Goal: Task Accomplishment & Management: Use online tool/utility

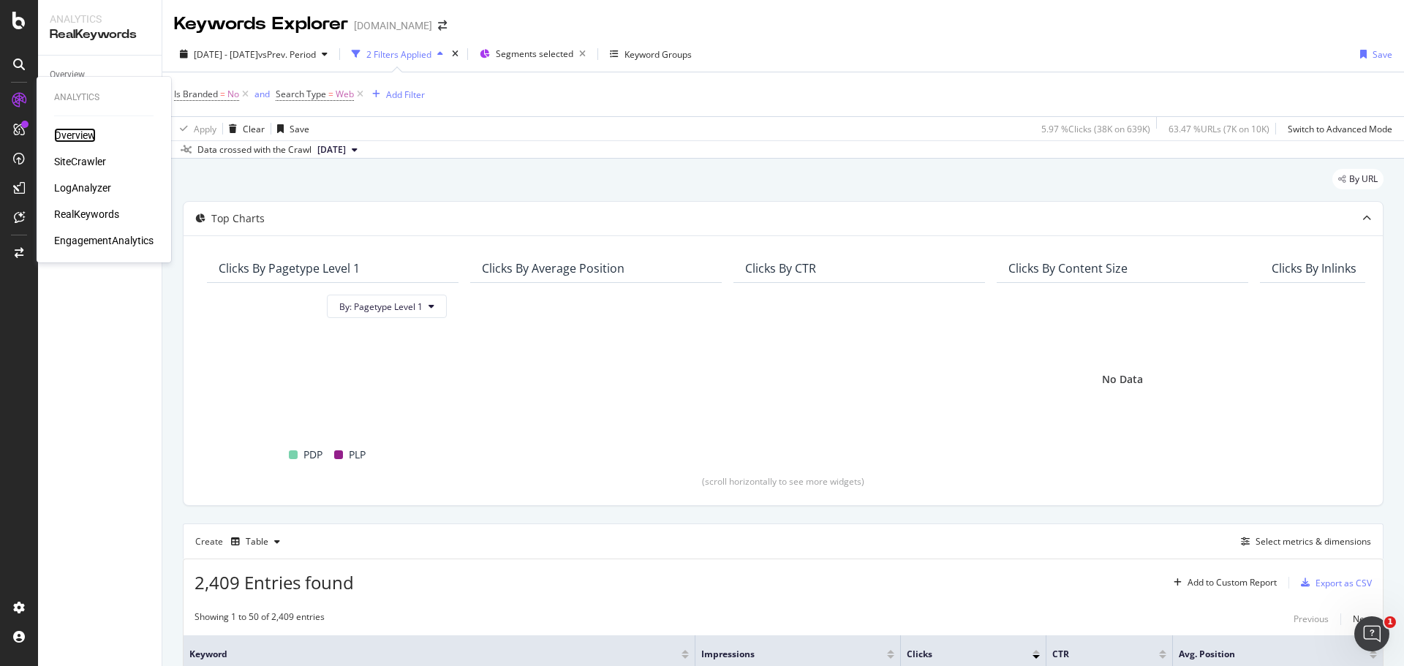
click at [75, 131] on div "Overview" at bounding box center [75, 135] width 42 height 15
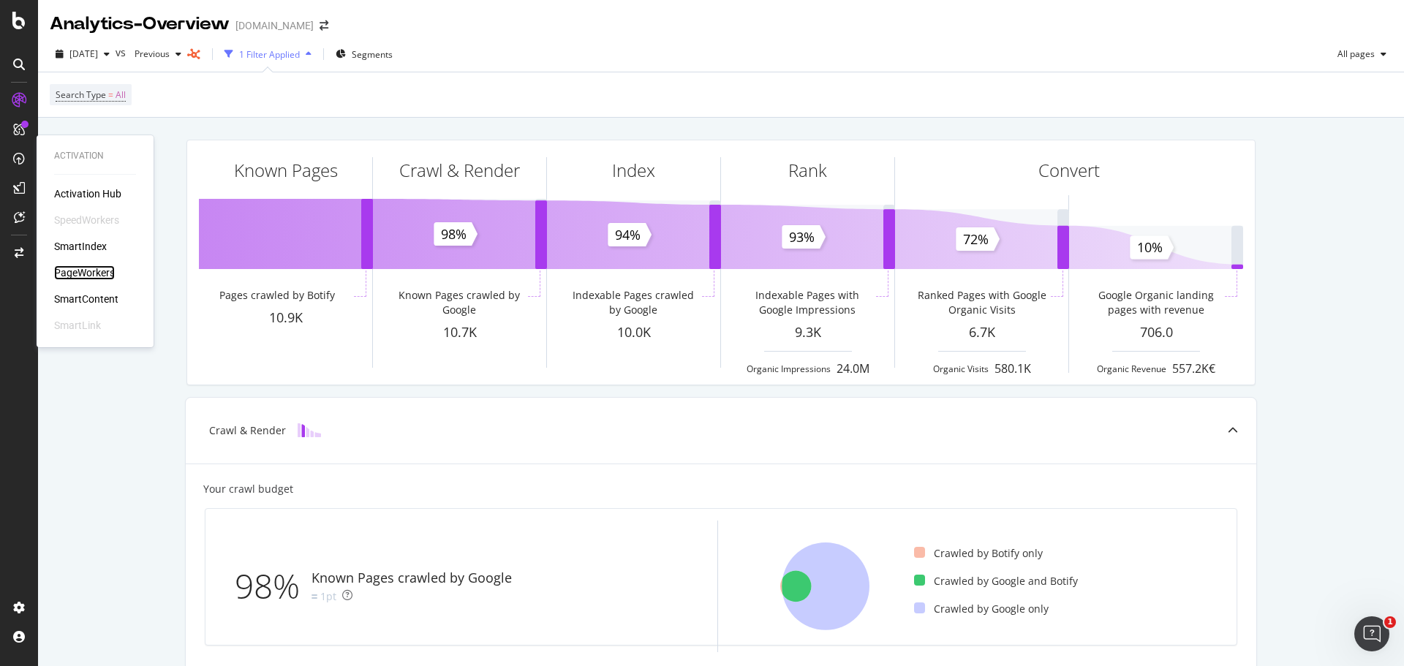
click at [104, 266] on div "PageWorkers" at bounding box center [84, 272] width 61 height 15
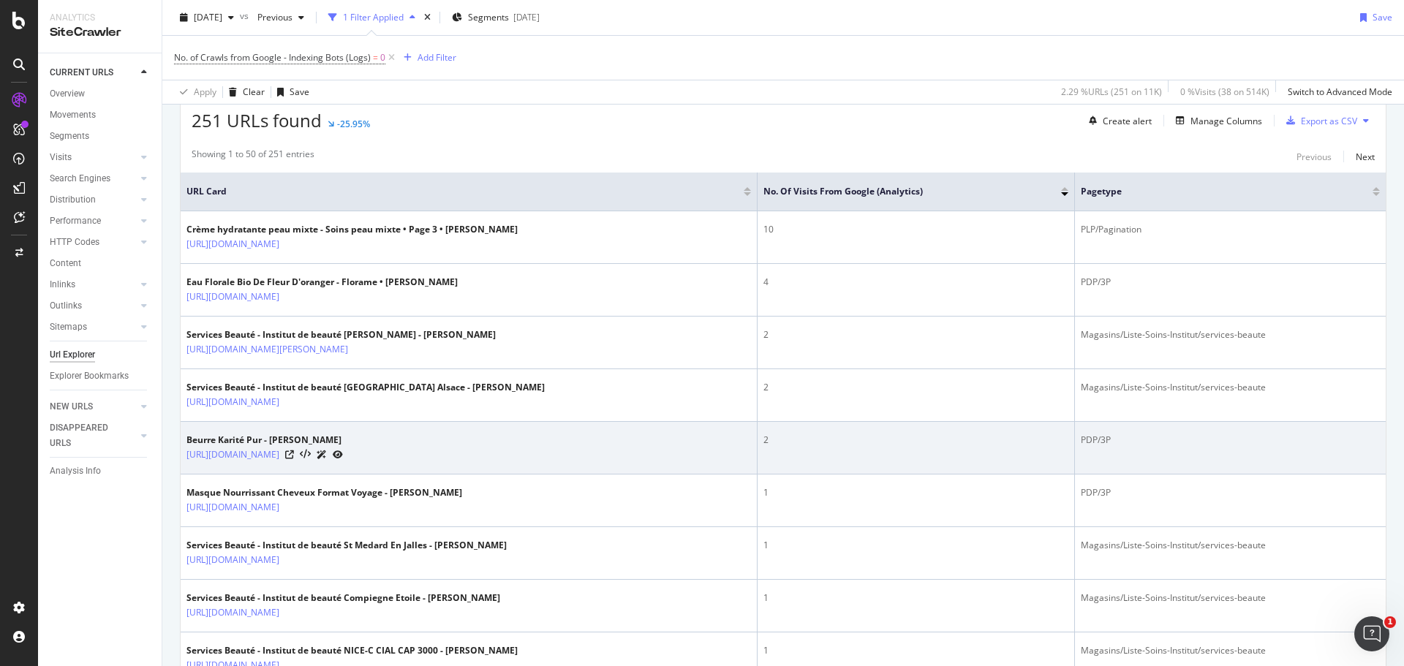
scroll to position [293, 0]
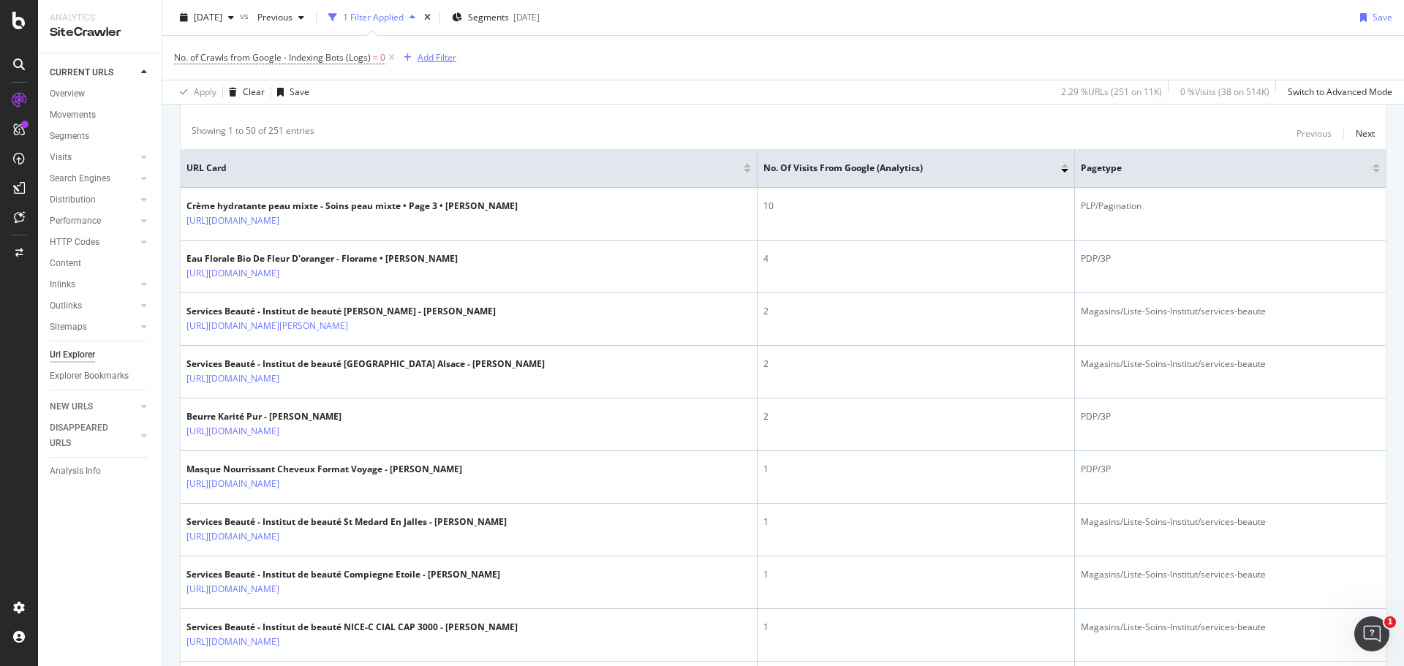
click at [422, 60] on div "Add Filter" at bounding box center [437, 57] width 39 height 12
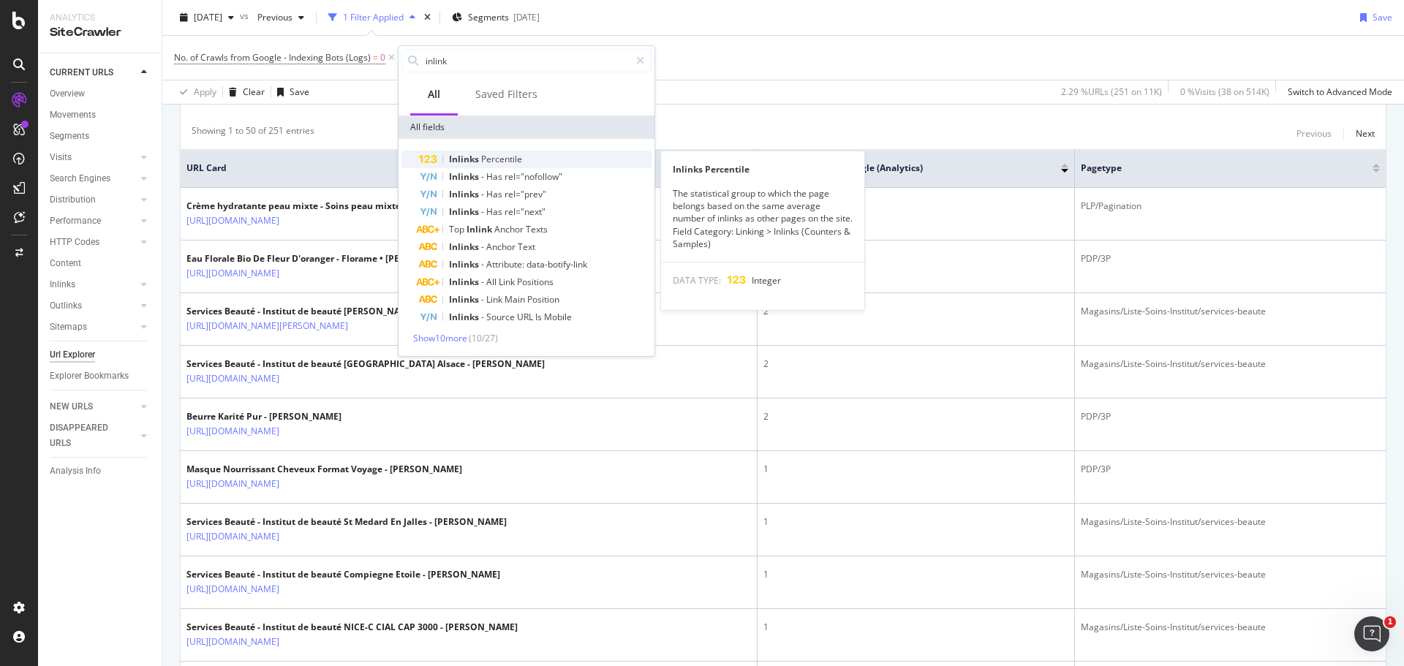
type input "inlink"
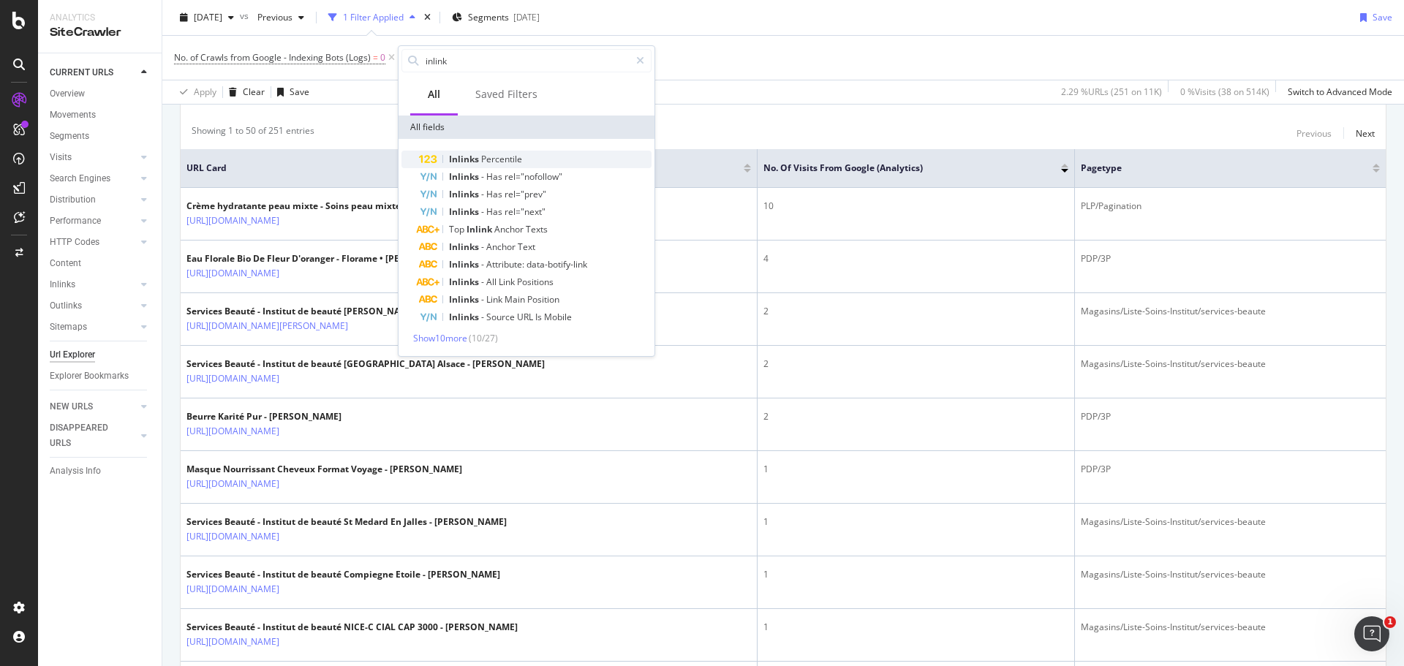
click at [455, 159] on span "Inlinks" at bounding box center [465, 159] width 32 height 12
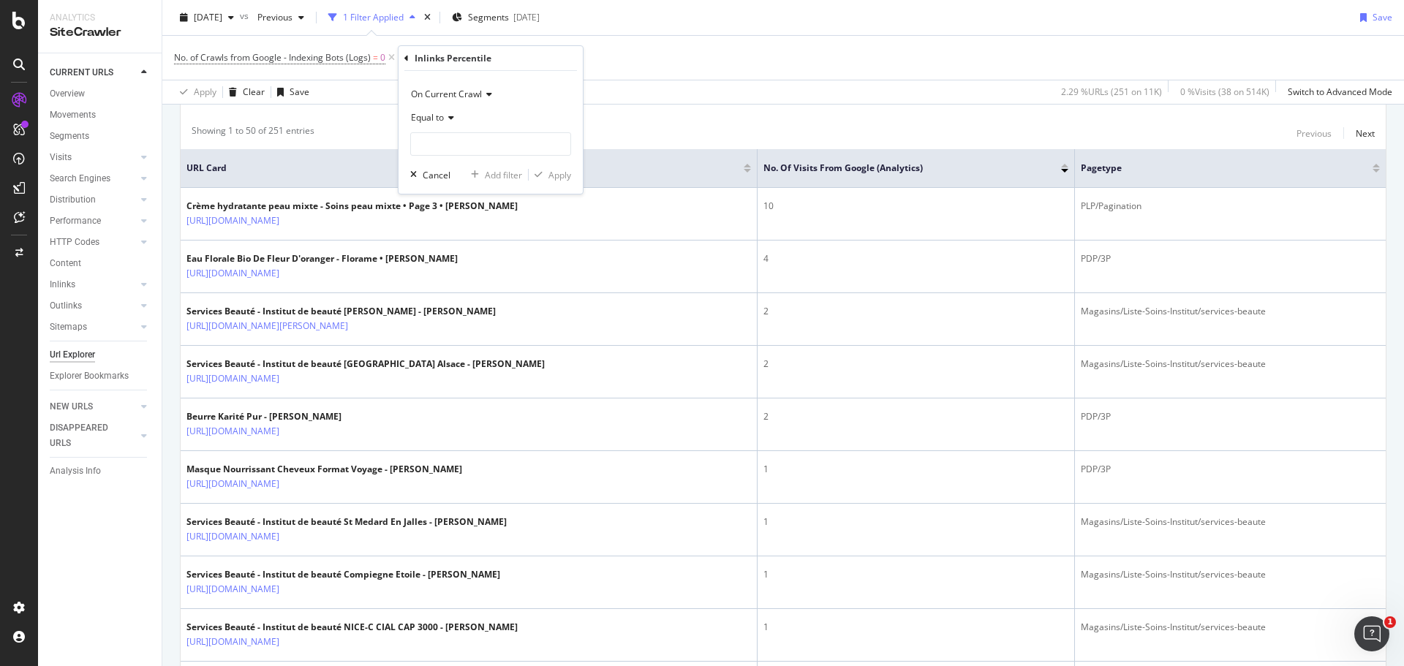
click at [432, 118] on span "Equal to" at bounding box center [427, 117] width 33 height 12
click at [404, 56] on div "Inlinks Percentile On Current Crawl Equal to Cancel Add filter Apply" at bounding box center [491, 120] width 184 height 148
click at [405, 59] on icon at bounding box center [406, 58] width 4 height 9
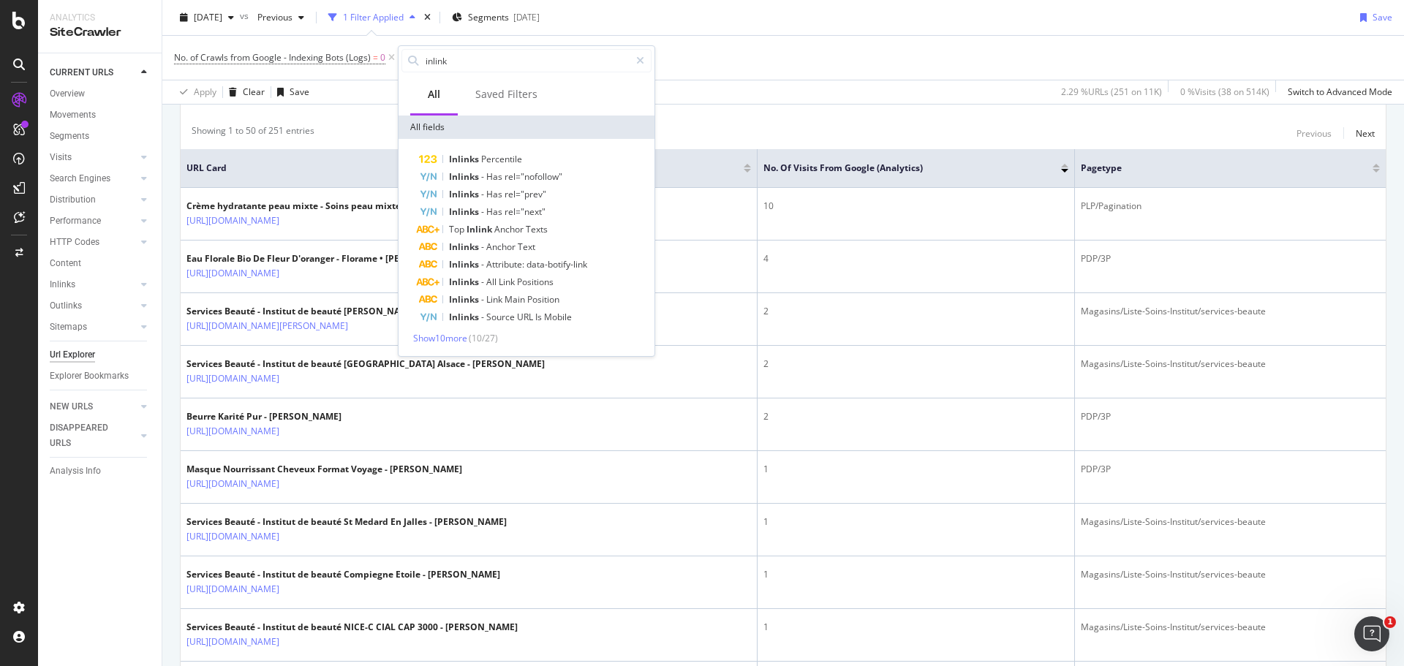
drag, startPoint x: 796, startPoint y: 53, endPoint x: 783, endPoint y: 56, distance: 14.1
click at [795, 54] on div "No. of Crawls from Google - Indexing Bots (Logs) = 0 Add Filter" at bounding box center [783, 58] width 1218 height 44
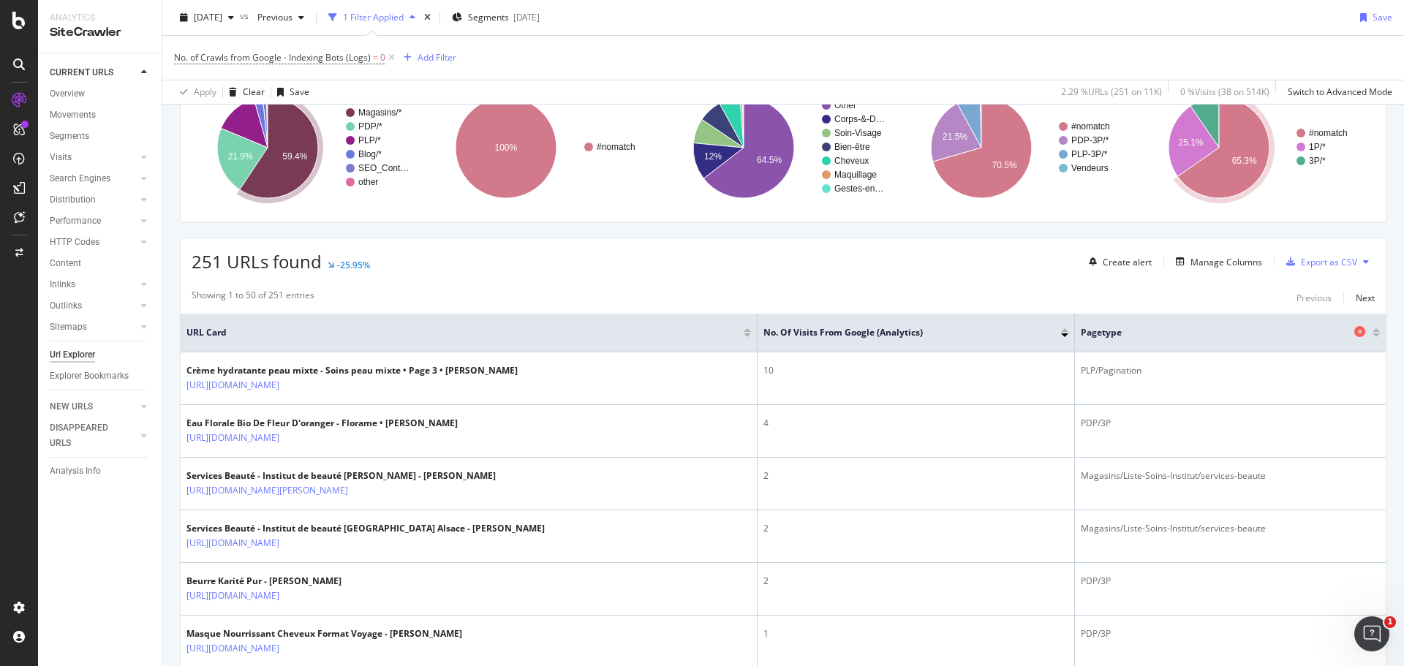
scroll to position [0, 0]
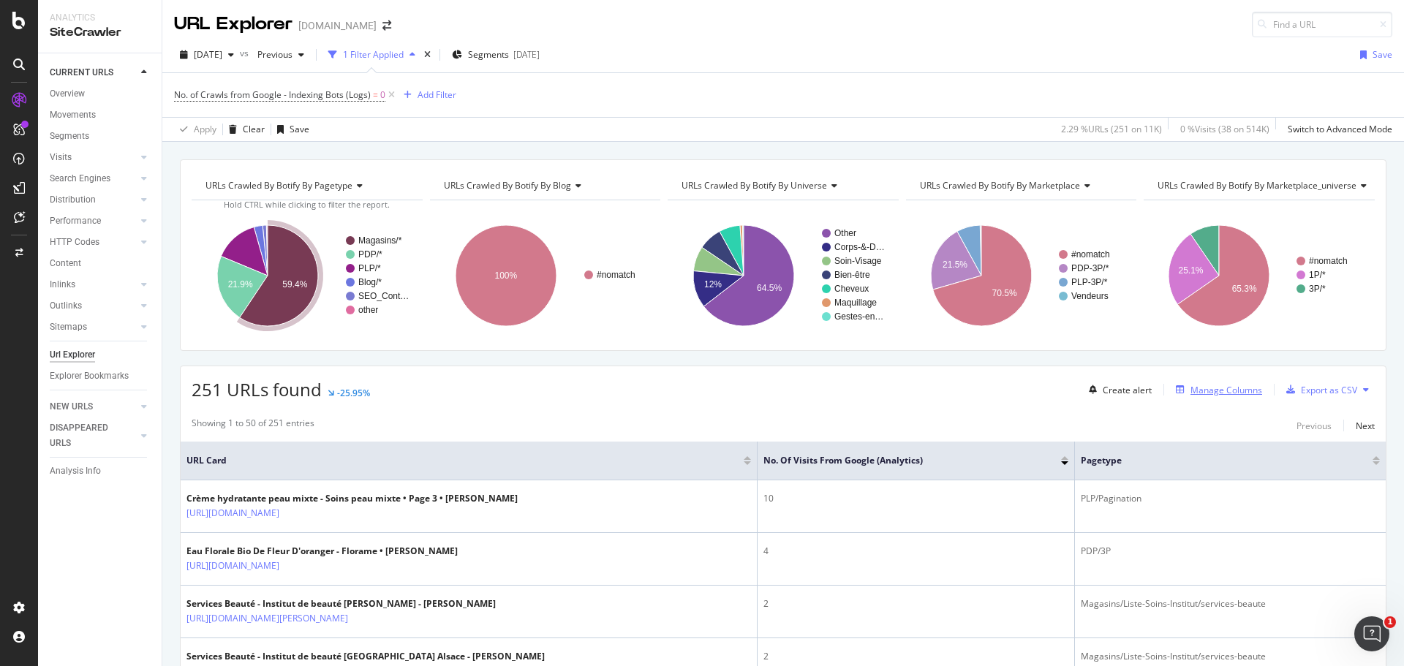
click at [1211, 394] on div "Manage Columns" at bounding box center [1227, 390] width 72 height 12
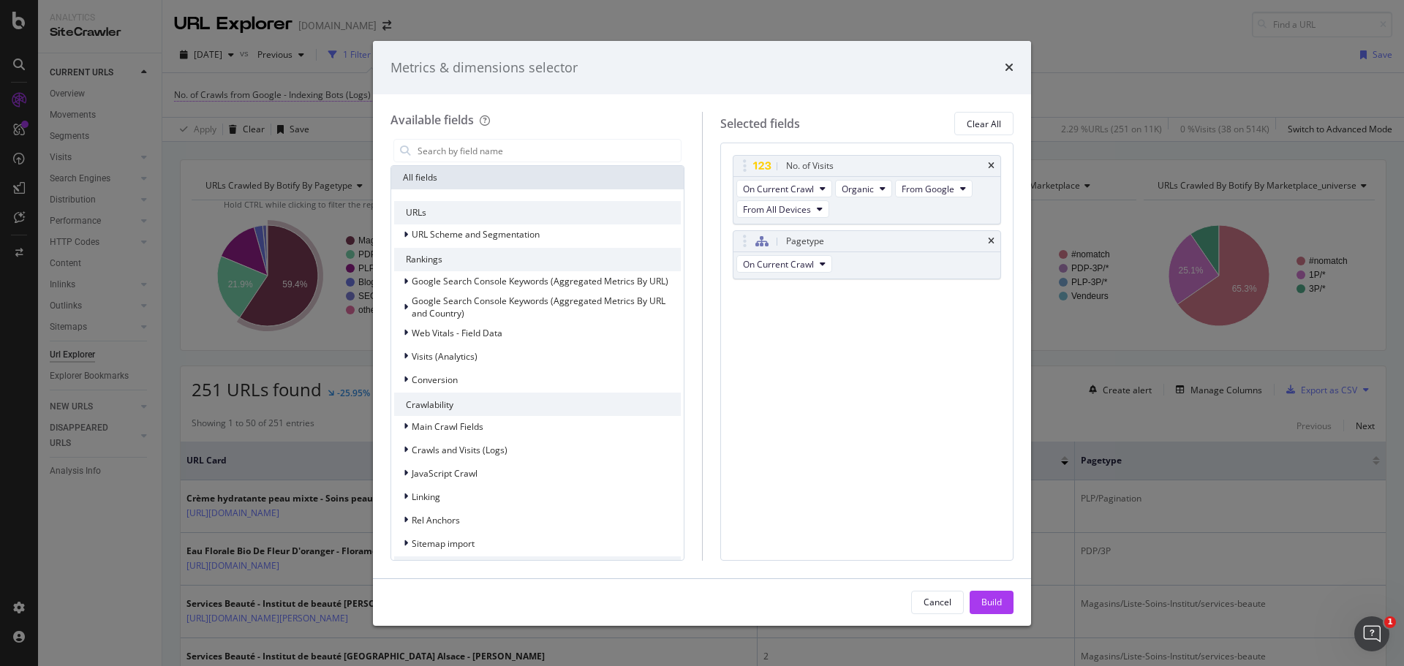
click at [271, 94] on div "Metrics & dimensions selector Available fields All fields URLs URL Scheme and S…" at bounding box center [702, 333] width 1404 height 666
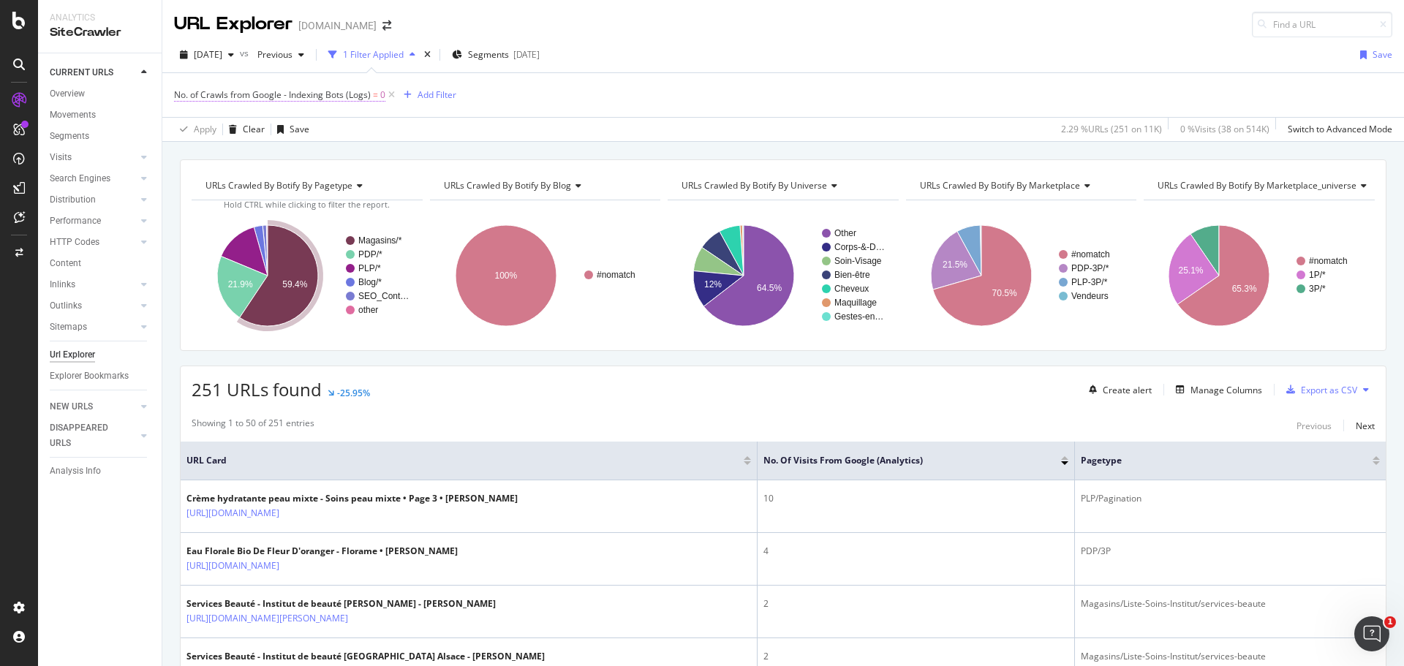
click at [274, 95] on span "No. of Crawls from Google - Indexing Bots (Logs)" at bounding box center [272, 94] width 197 height 12
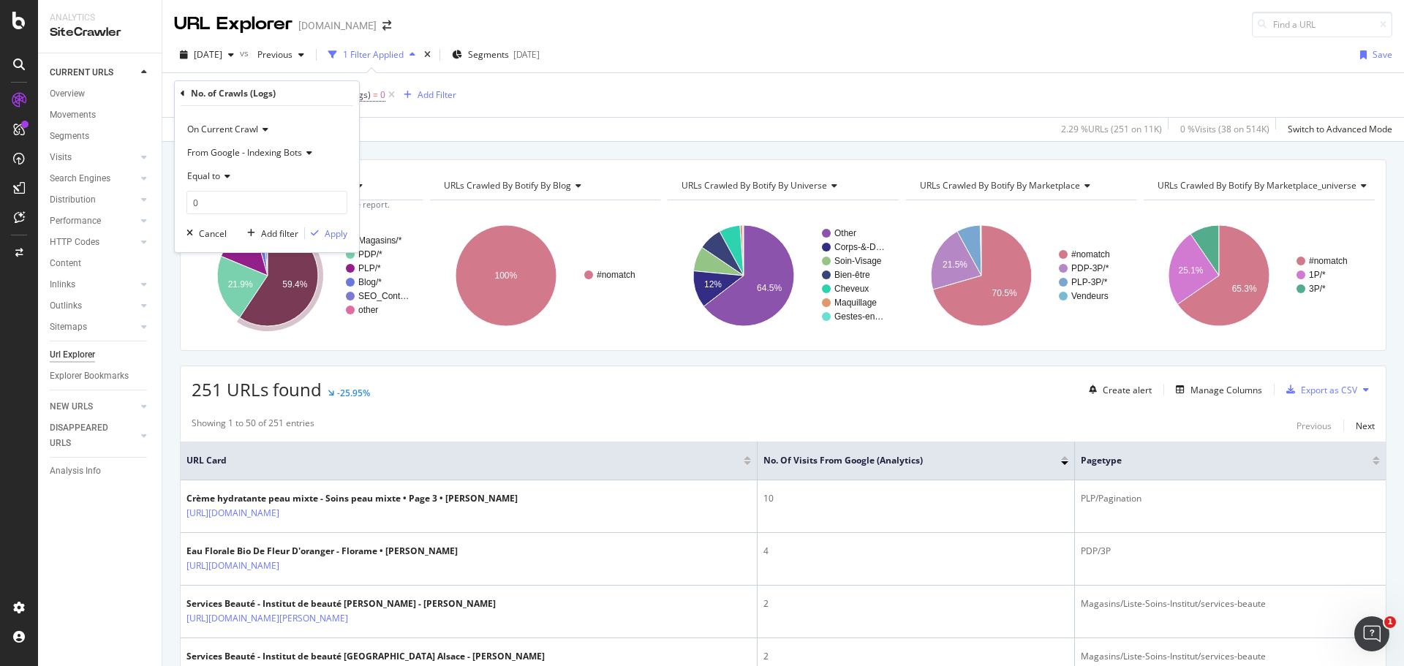
click at [592, 96] on div "No. of Crawls from Google - Indexing Bots (Logs) = 0 Add Filter" at bounding box center [783, 95] width 1218 height 44
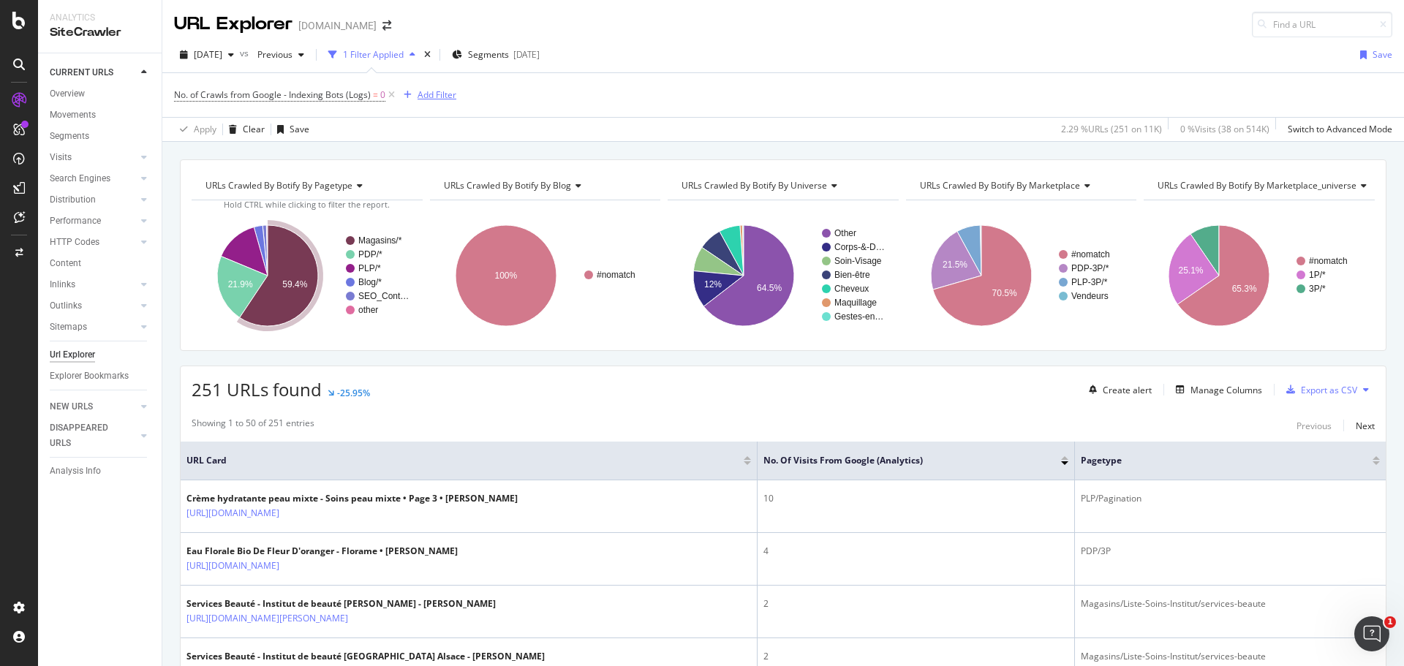
click at [424, 93] on div "Add Filter" at bounding box center [437, 94] width 39 height 12
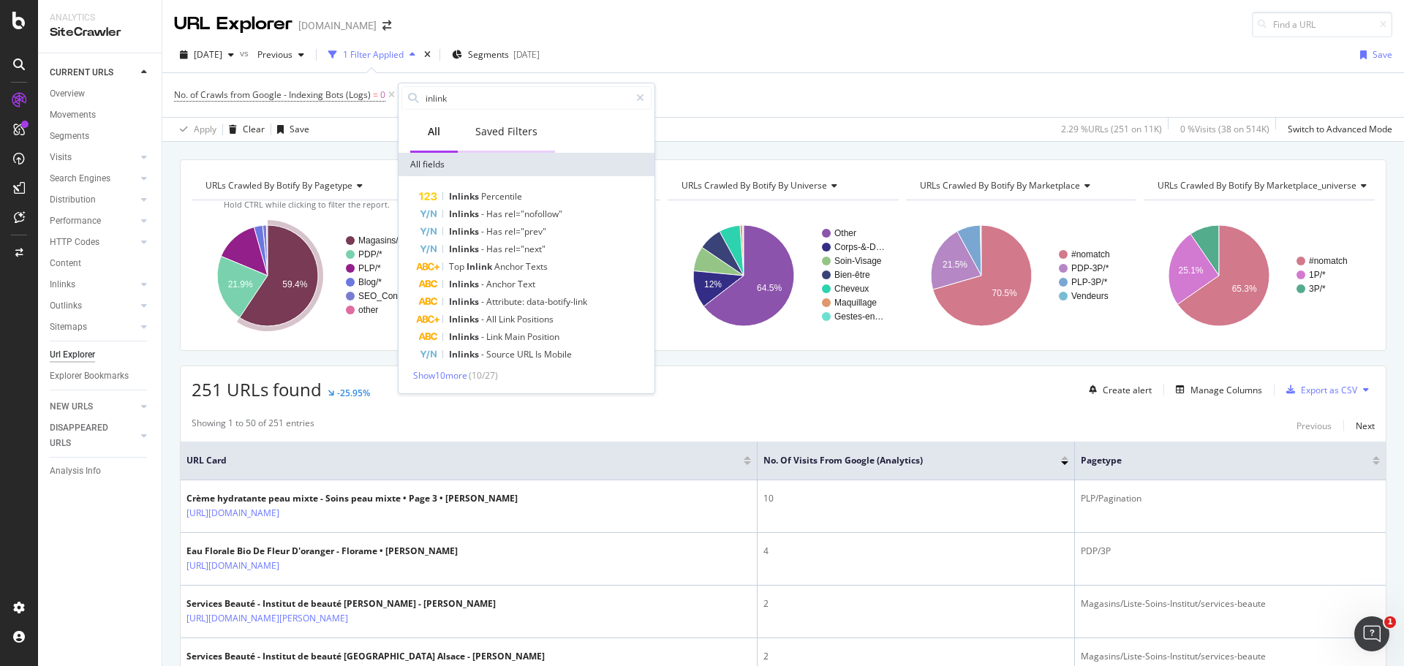
click at [504, 132] on div "Saved Filters" at bounding box center [506, 131] width 62 height 15
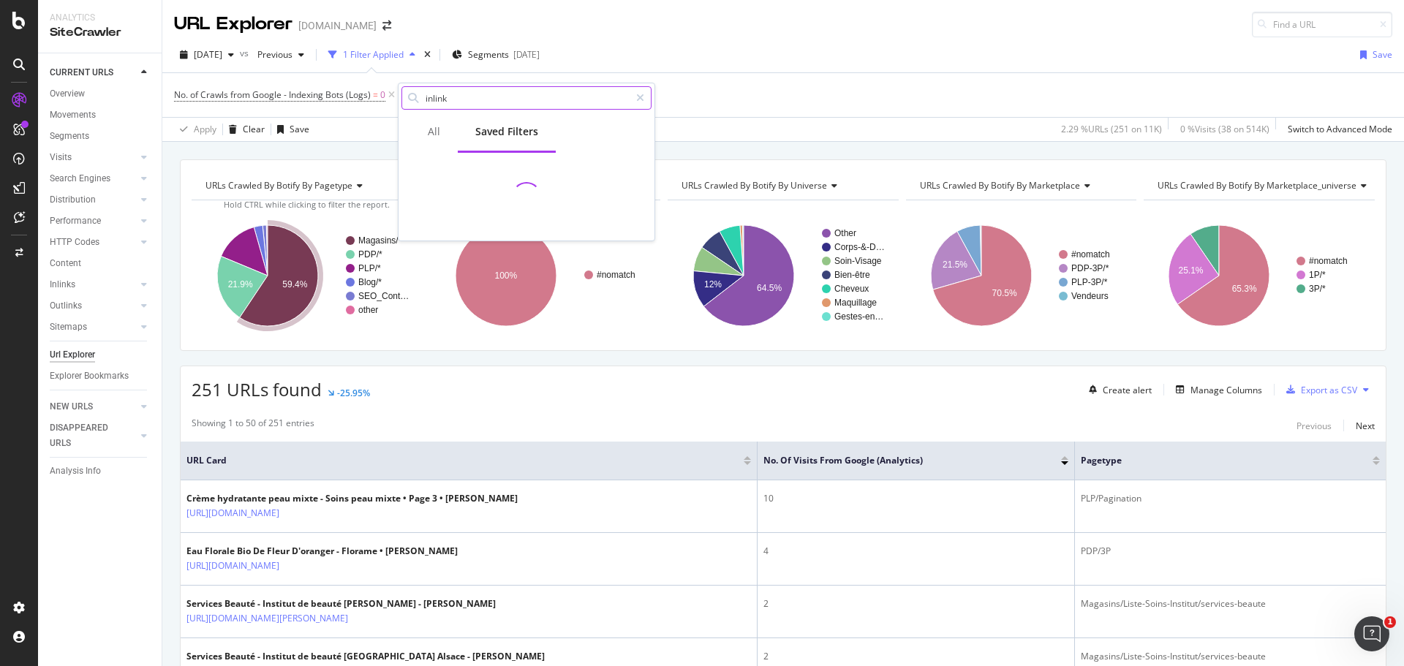
drag, startPoint x: 433, startPoint y: 129, endPoint x: 482, endPoint y: 94, distance: 59.9
click at [433, 128] on div "All" at bounding box center [434, 131] width 12 height 15
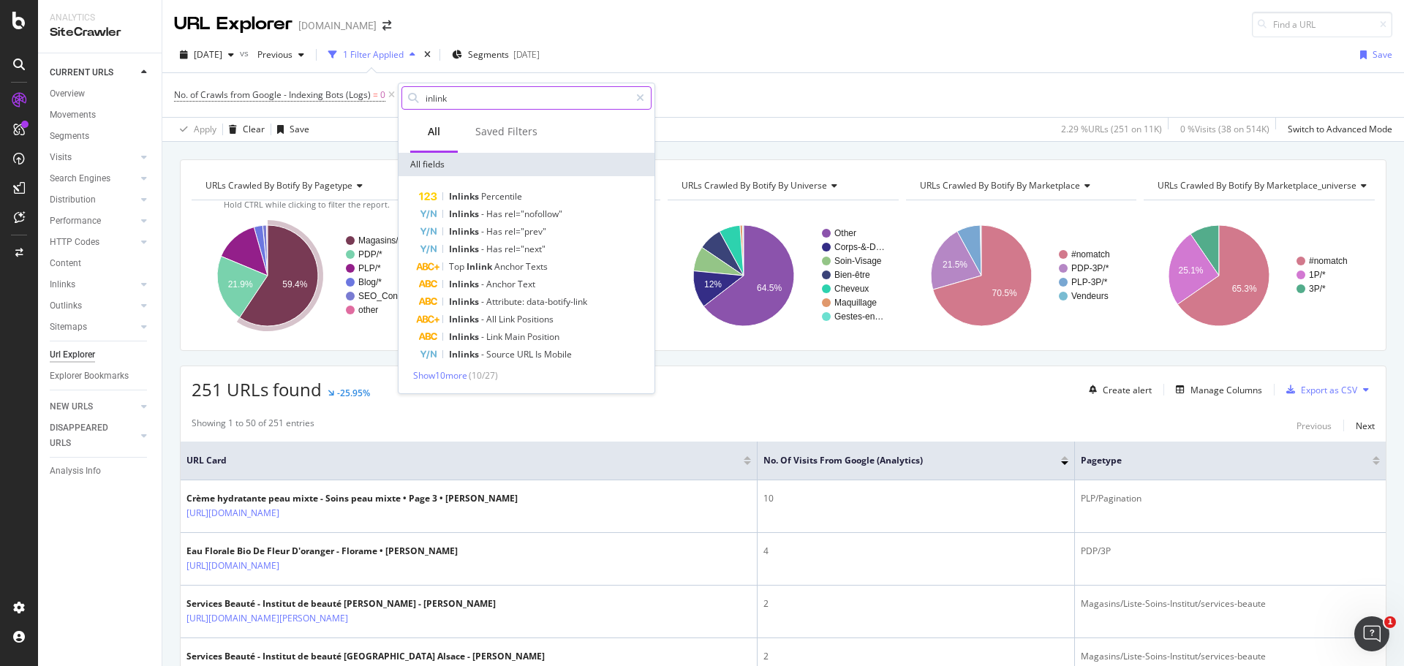
click at [483, 96] on input "inlink" at bounding box center [527, 98] width 206 height 22
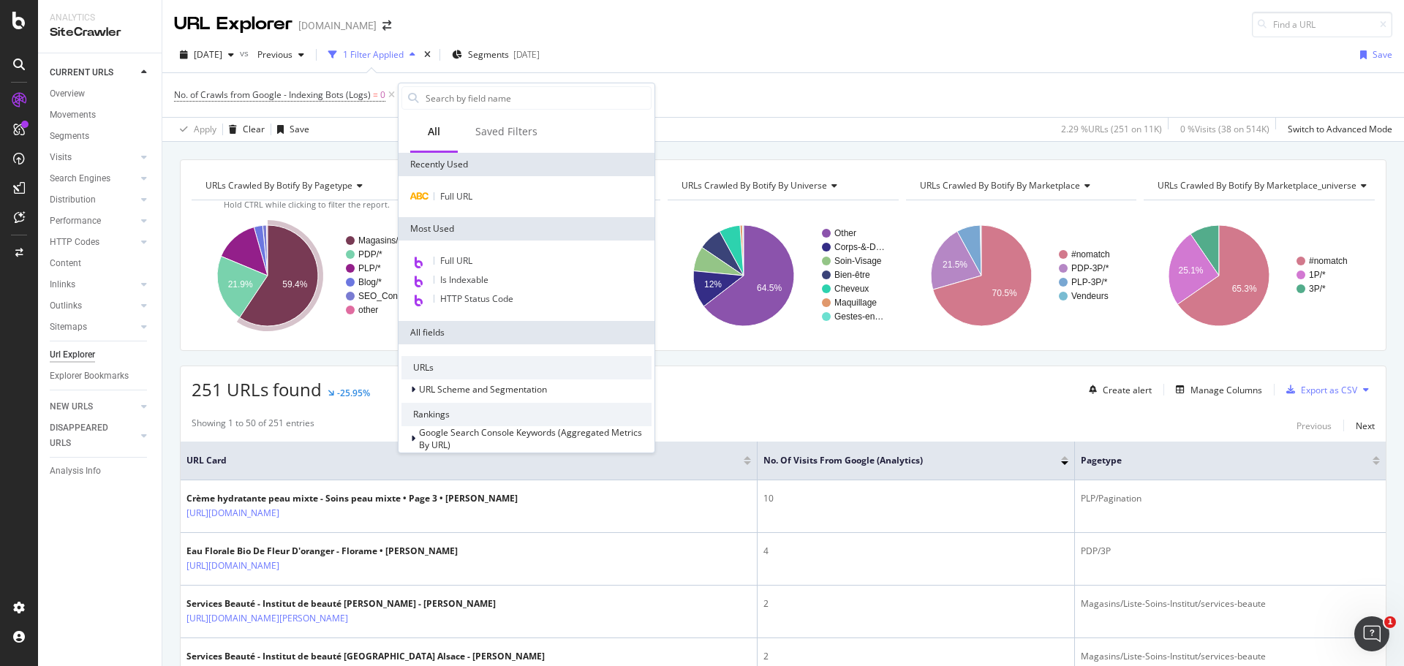
click at [794, 118] on div "Apply Clear Save 2.29 % URLs ( 251 on 11K ) 0 % Visits ( 38 on 514K ) Switch to…" at bounding box center [783, 129] width 1242 height 24
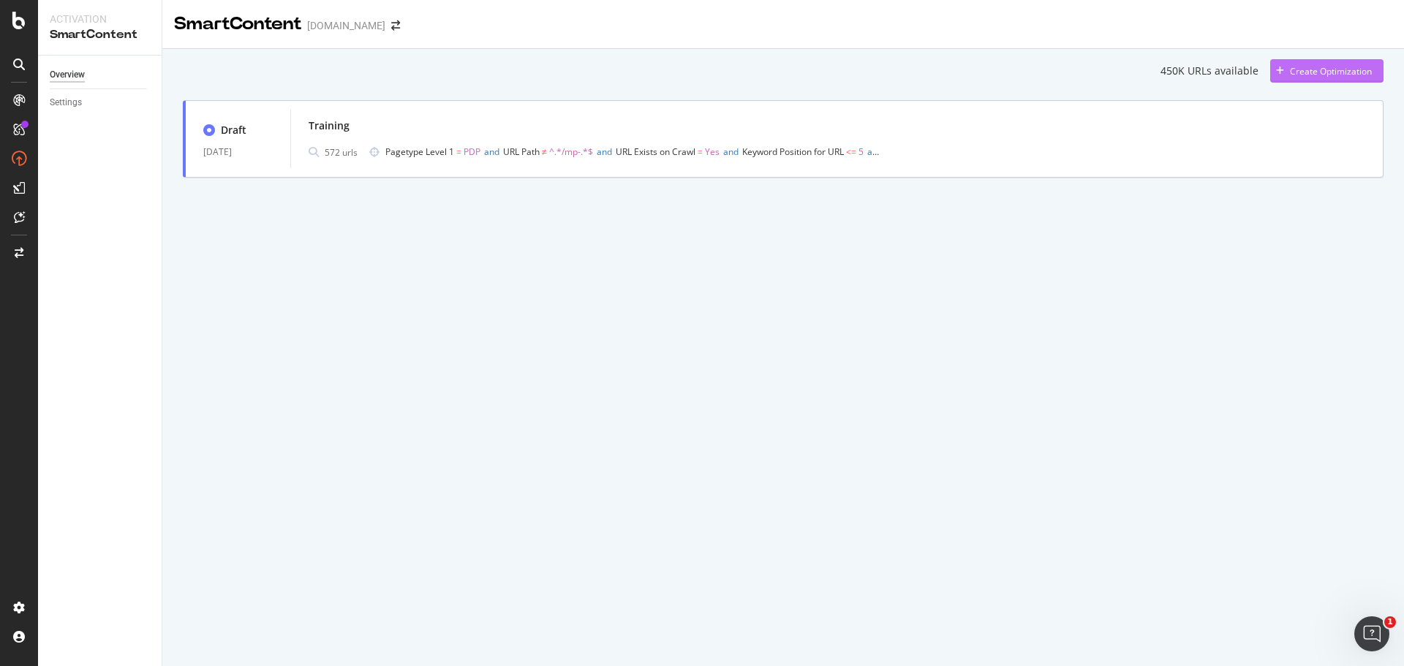
click at [1319, 75] on div "Create Optimization" at bounding box center [1331, 71] width 82 height 12
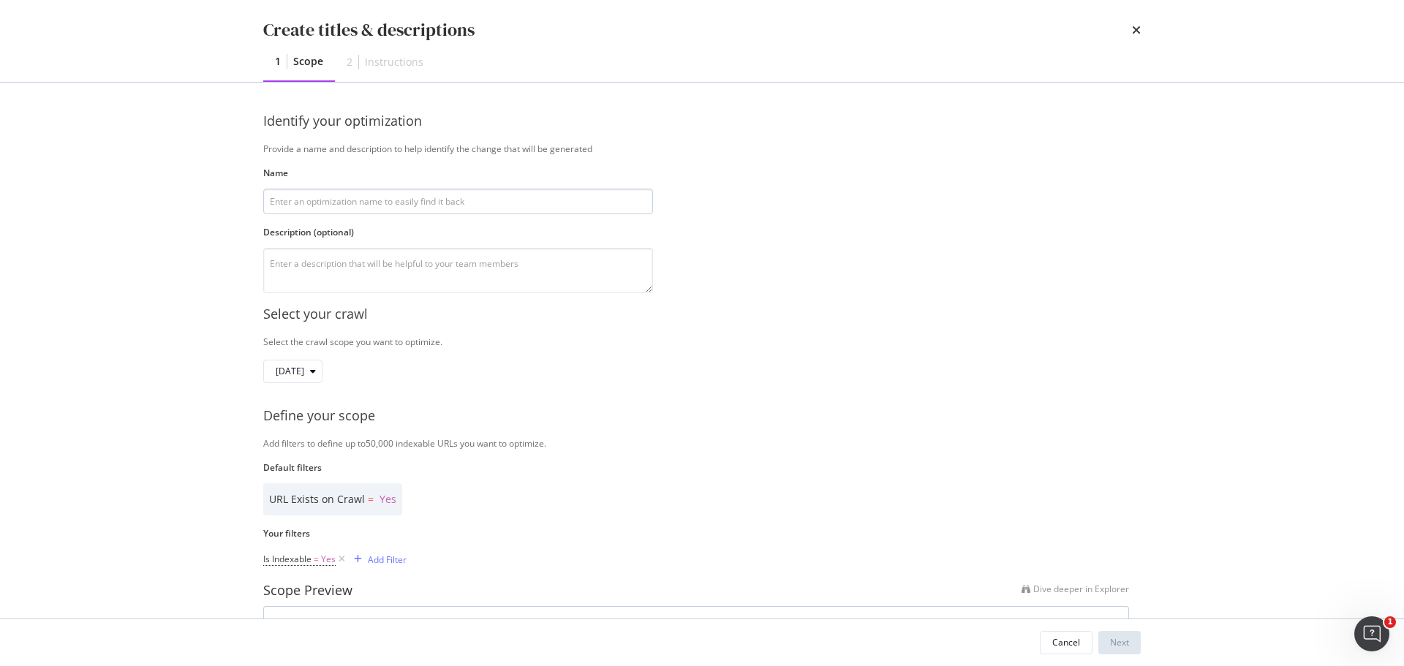
click at [295, 207] on input "modal" at bounding box center [458, 202] width 390 height 26
type input "Test PLP ACTIFS"
click at [1111, 648] on div "Next" at bounding box center [1119, 642] width 19 height 12
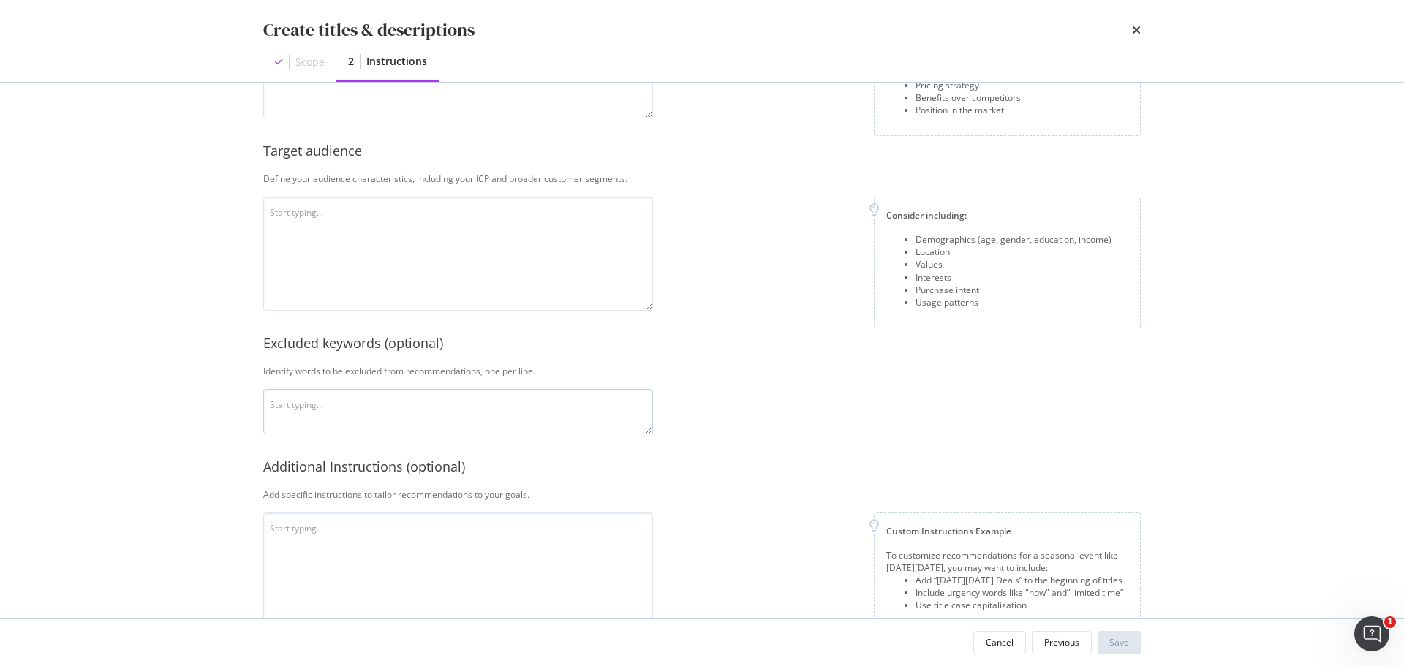
scroll to position [306, 0]
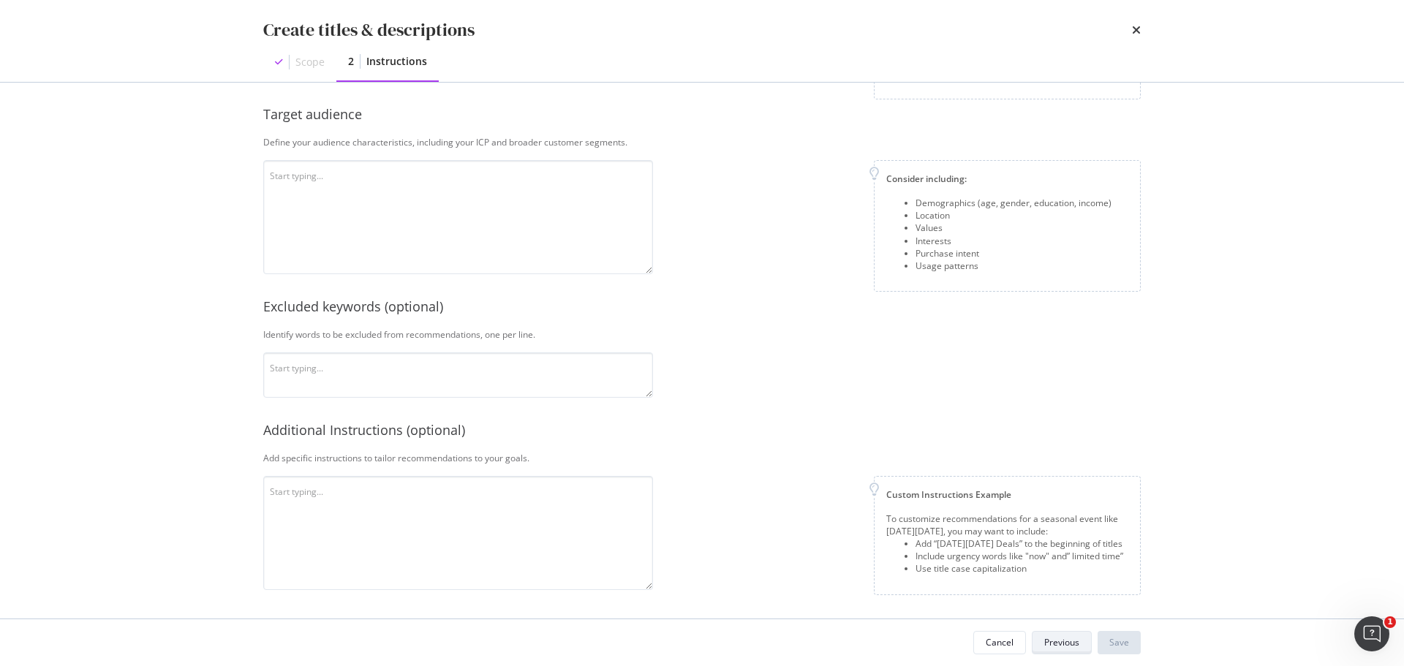
click at [1055, 643] on div "Previous" at bounding box center [1061, 642] width 35 height 12
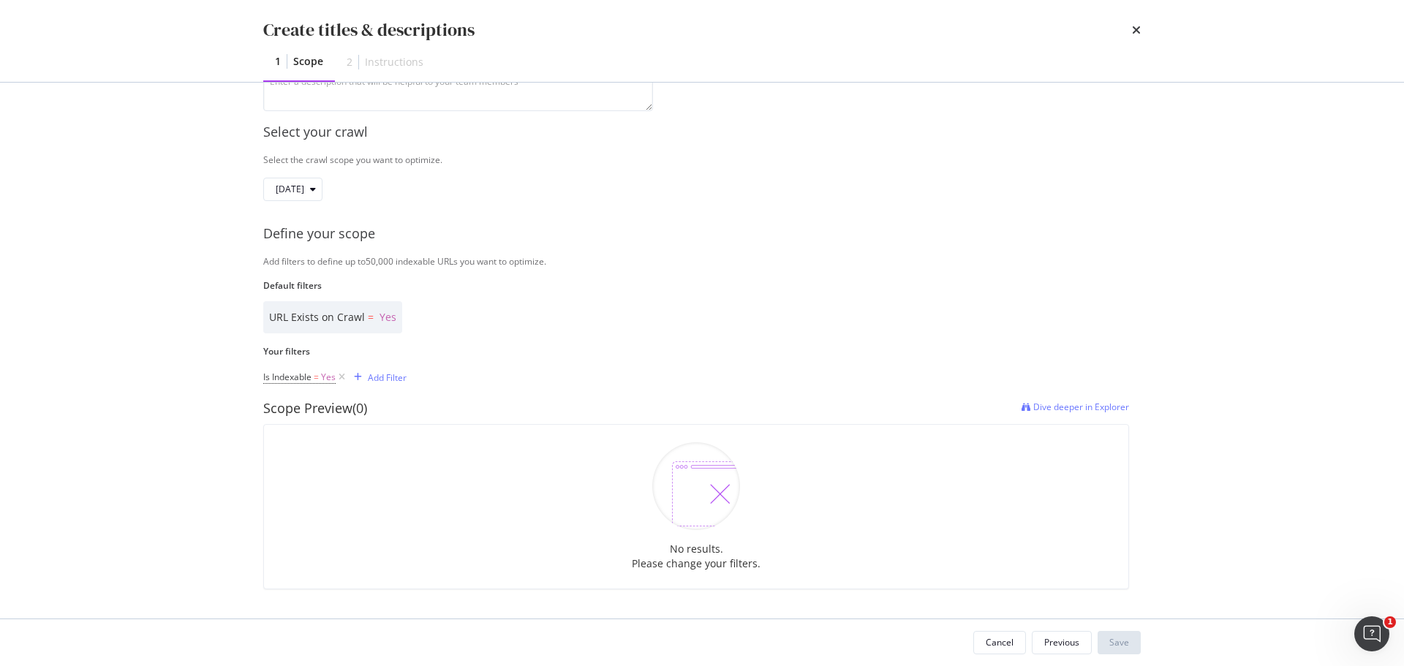
scroll to position [185, 0]
click at [1068, 644] on div "Cancel" at bounding box center [1066, 642] width 28 height 12
